Goal: Ask a question

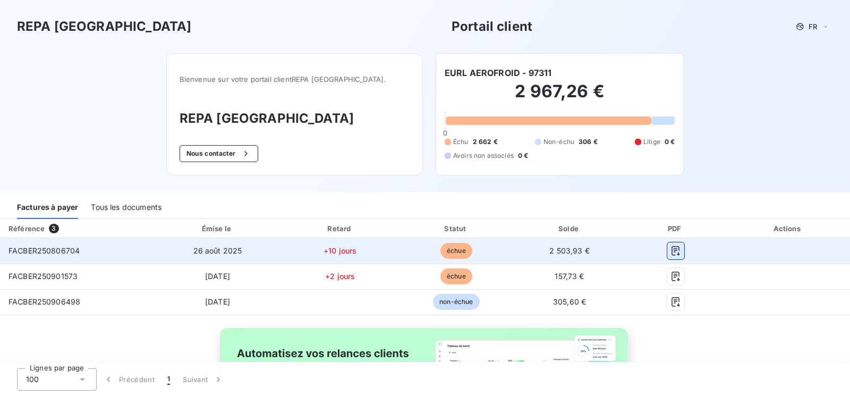
click at [671, 250] on icon "button" at bounding box center [676, 250] width 11 height 11
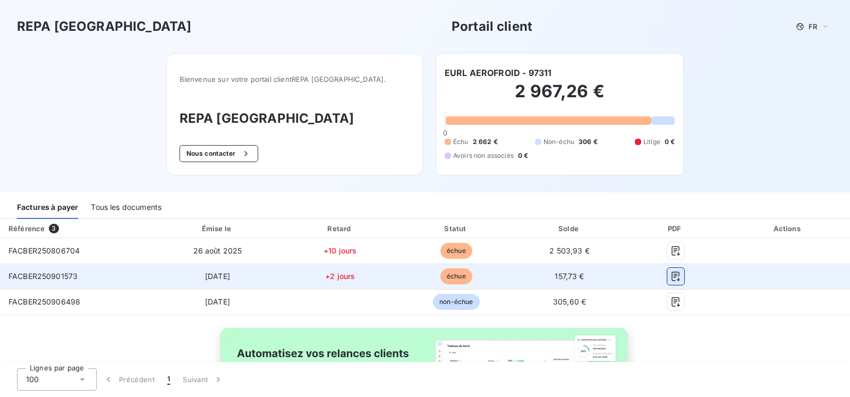
click at [672, 277] on icon "button" at bounding box center [676, 277] width 8 height 10
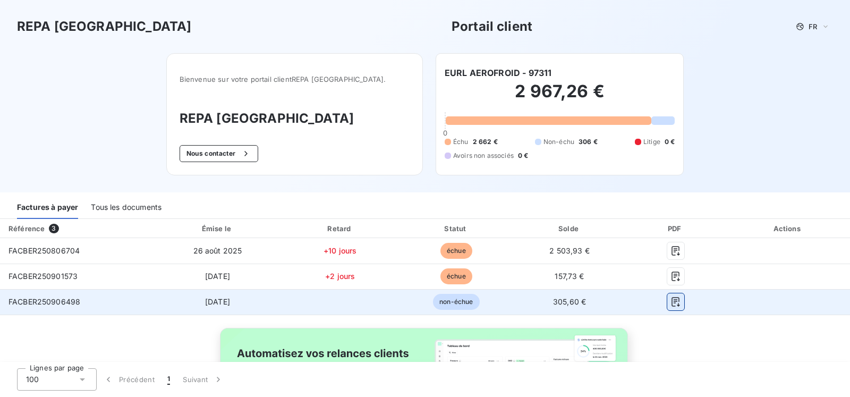
click at [671, 299] on icon "button" at bounding box center [676, 301] width 11 height 11
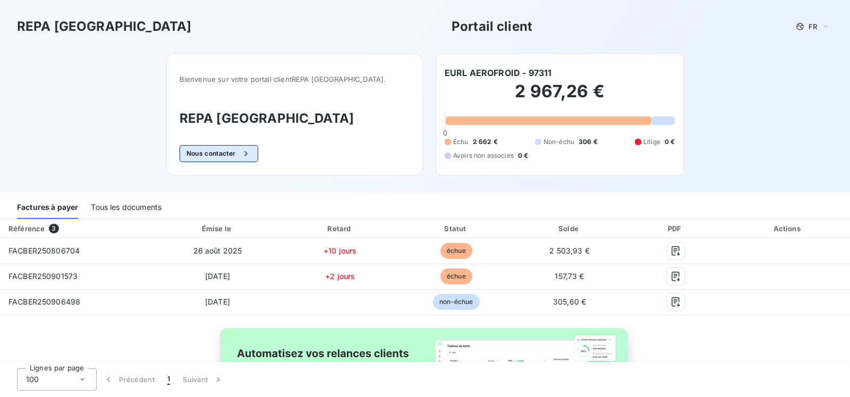
click at [242, 154] on button "Nous contacter" at bounding box center [219, 153] width 79 height 17
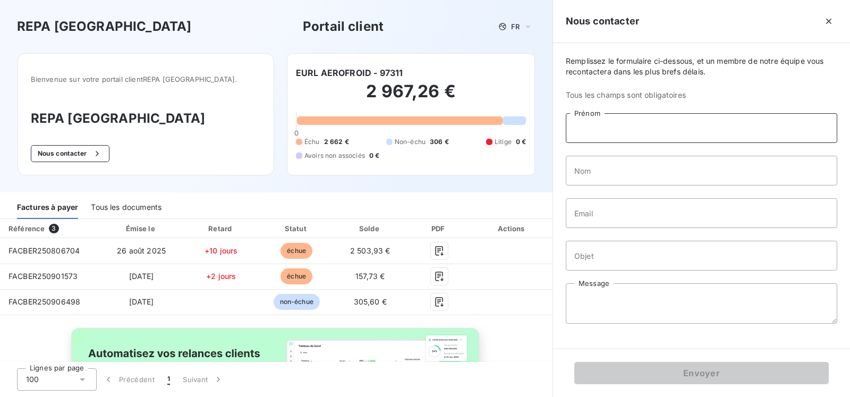
click at [601, 129] on input "Prénom" at bounding box center [702, 128] width 272 height 30
type input "[PERSON_NAME]"
click at [591, 176] on input "Nom" at bounding box center [702, 171] width 272 height 30
type input "KNOLL"
click at [593, 216] on input "Email" at bounding box center [702, 213] width 272 height 30
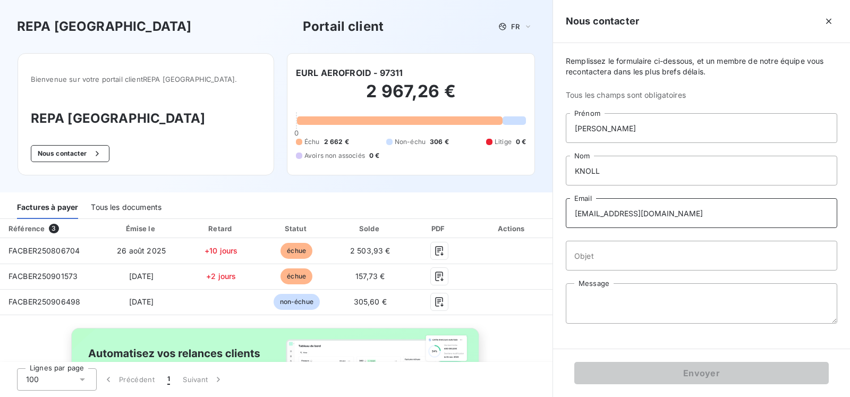
type input "[EMAIL_ADDRESS][DOMAIN_NAME]"
click at [593, 257] on input "Objet" at bounding box center [702, 256] width 272 height 30
type input "facture"
click at [586, 301] on textarea "Message" at bounding box center [702, 303] width 272 height 40
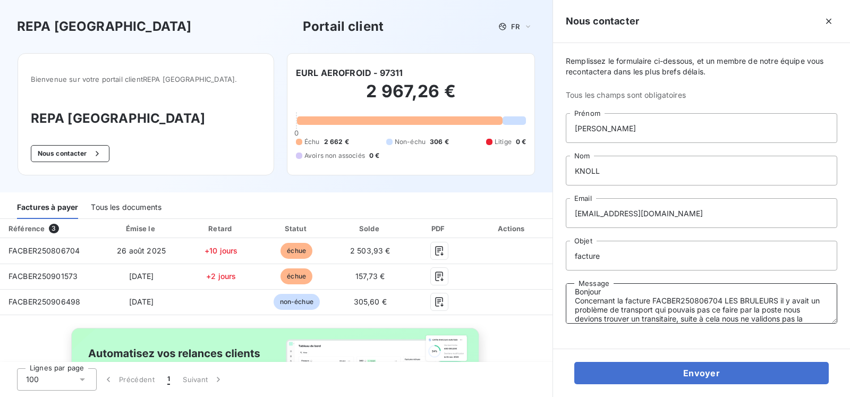
scroll to position [16, 0]
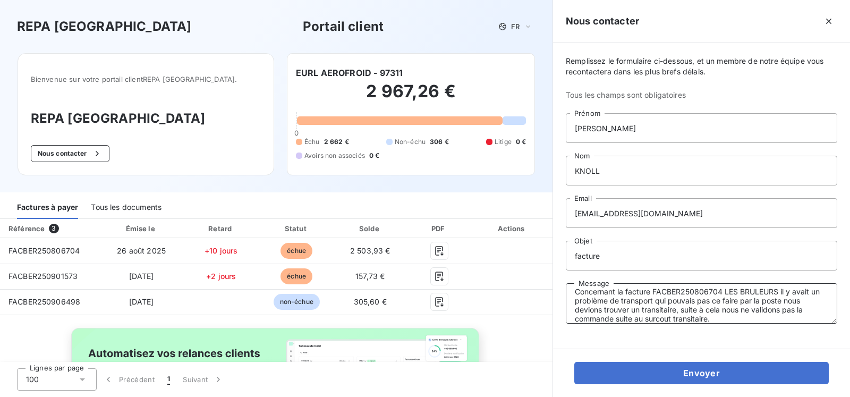
type textarea "Bonjour Concernant la facture FACBER250806704 LES BRULEURS il y avait un problè…"
click at [610, 258] on input "facture" at bounding box center [702, 256] width 272 height 30
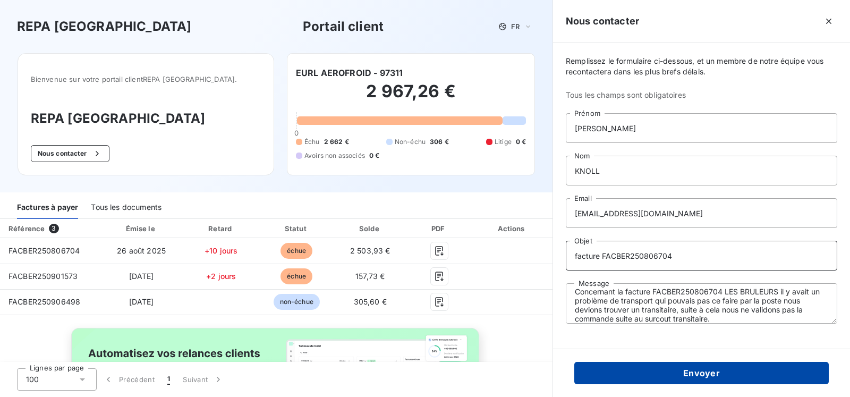
type input "facture FACBER250806704"
click at [693, 371] on button "Envoyer" at bounding box center [701, 373] width 255 height 22
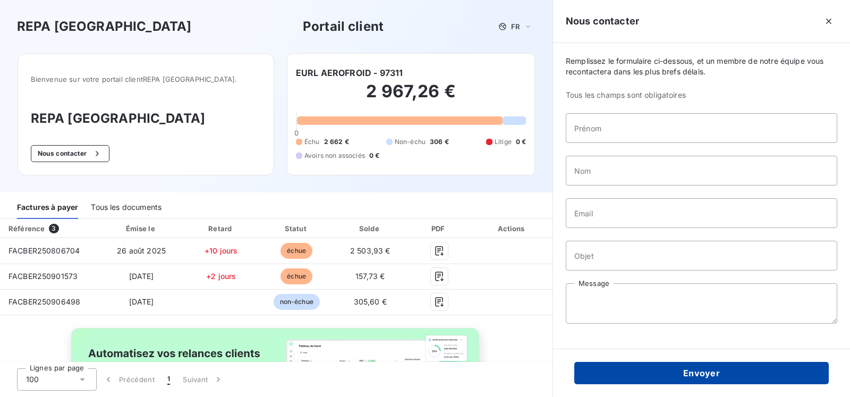
scroll to position [0, 0]
